Goal: Task Accomplishment & Management: Manage account settings

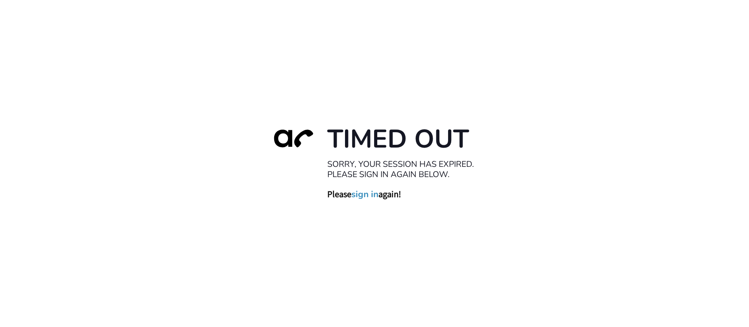
click at [368, 192] on link "sign in" at bounding box center [364, 193] width 27 height 11
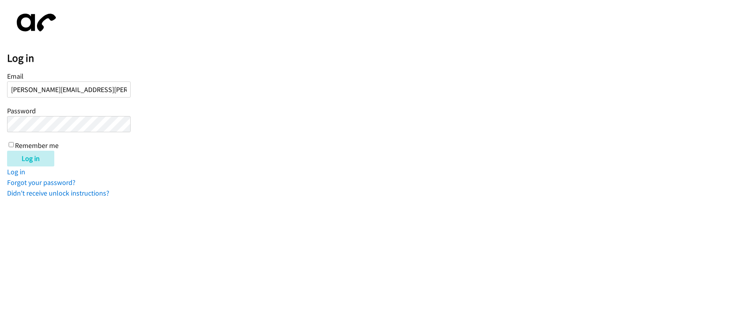
type input "danielle.baker@ssdadvocates.com"
click at [120, 168] on div "Log in Email danielle.baker@ssdadvocates.com Password Remember me Log in Log in…" at bounding box center [378, 102] width 742 height 191
click at [55, 180] on link "Forgot your password?" at bounding box center [41, 182] width 68 height 9
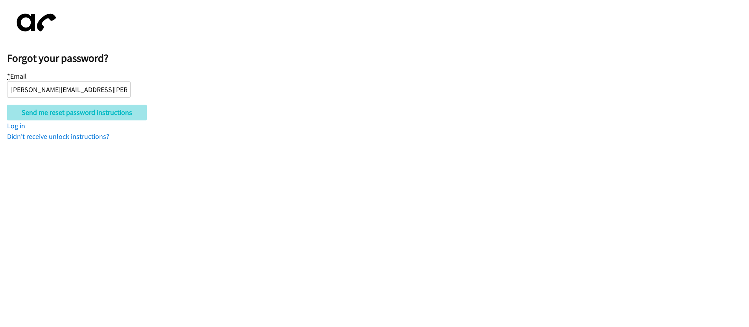
type input "danielle.baker@ssdadvocates.com"
click at [95, 114] on input "Send me reset password instructions" at bounding box center [77, 113] width 140 height 16
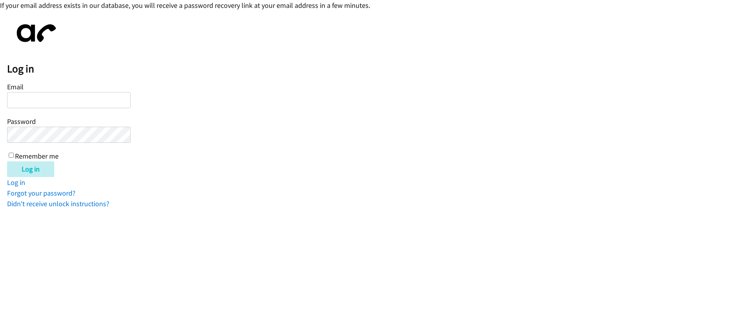
click at [510, 146] on form "Email Password Remember me Log in" at bounding box center [378, 129] width 742 height 96
click at [64, 209] on html "If your email address exists in our database, you will receive a password recov…" at bounding box center [374, 104] width 749 height 209
click at [75, 201] on link "Didn't receive unlock instructions?" at bounding box center [58, 203] width 102 height 9
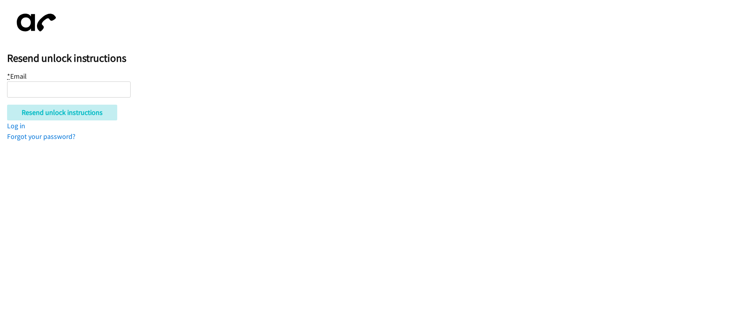
type input "danielle.baker@ssdadvocates.com"
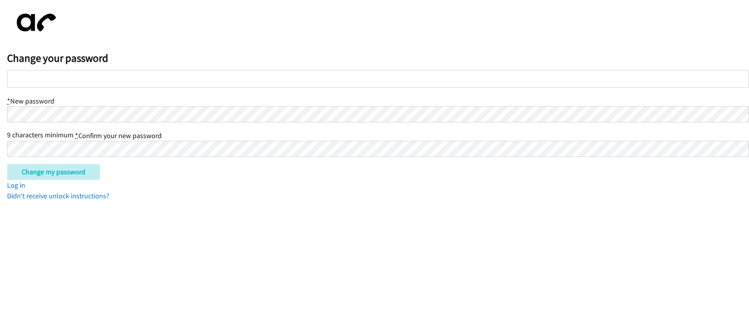
click at [252, 77] on div at bounding box center [378, 79] width 742 height 18
click at [248, 80] on div at bounding box center [378, 79] width 742 height 18
drag, startPoint x: 135, startPoint y: 128, endPoint x: 138, endPoint y: 122, distance: 6.5
click at [136, 127] on div "* New password 9 characters minimum * Confirm your new password" at bounding box center [378, 126] width 742 height 62
click at [155, 94] on form "* New password 9 characters minimum * Confirm your new password Change my passw…" at bounding box center [378, 125] width 742 height 110
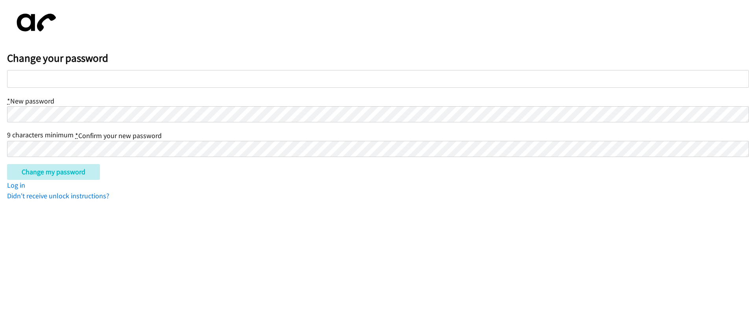
click at [59, 86] on div at bounding box center [378, 79] width 742 height 18
click at [77, 170] on input "Change my password" at bounding box center [53, 172] width 93 height 16
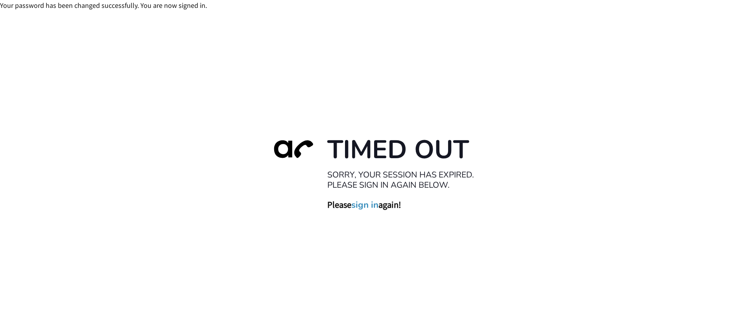
scroll to position [2, 0]
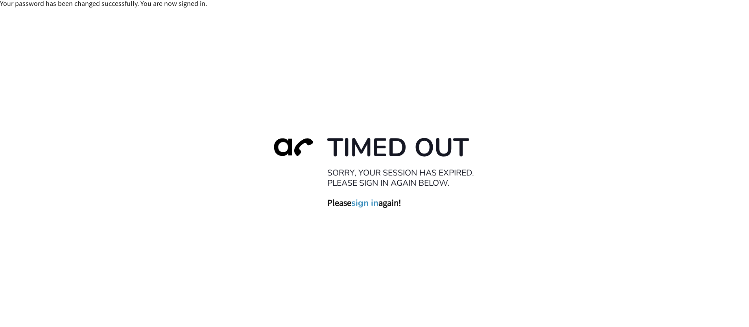
click at [363, 204] on link "sign in" at bounding box center [364, 202] width 27 height 11
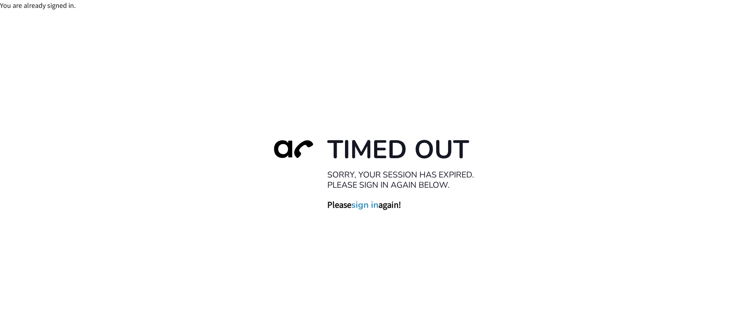
click at [363, 205] on link "sign in" at bounding box center [364, 204] width 27 height 11
click at [360, 206] on link "sign in" at bounding box center [364, 204] width 27 height 11
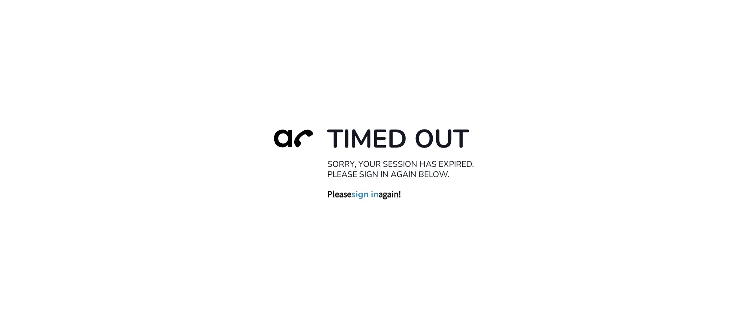
click at [372, 193] on link "sign in" at bounding box center [364, 193] width 27 height 11
drag, startPoint x: 353, startPoint y: 207, endPoint x: 364, endPoint y: 197, distance: 14.7
click at [353, 207] on div "Timed Out Sorry, your session has expired. Please sign in again below. Please s…" at bounding box center [374, 163] width 749 height 327
click at [364, 197] on link "sign in" at bounding box center [364, 193] width 27 height 11
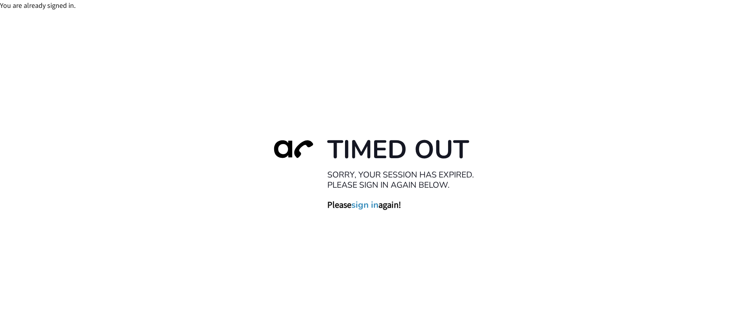
scroll to position [11, 0]
